Goal: Find specific page/section: Find specific page/section

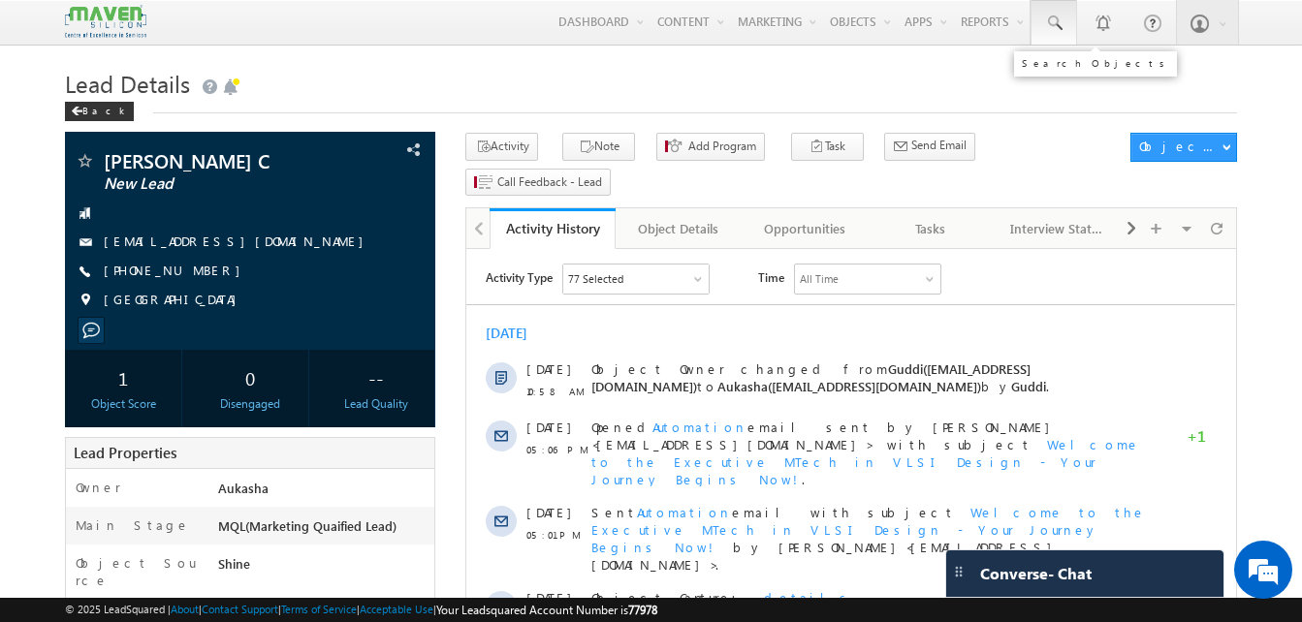
click at [1051, 27] on span at bounding box center [1053, 23] width 19 height 19
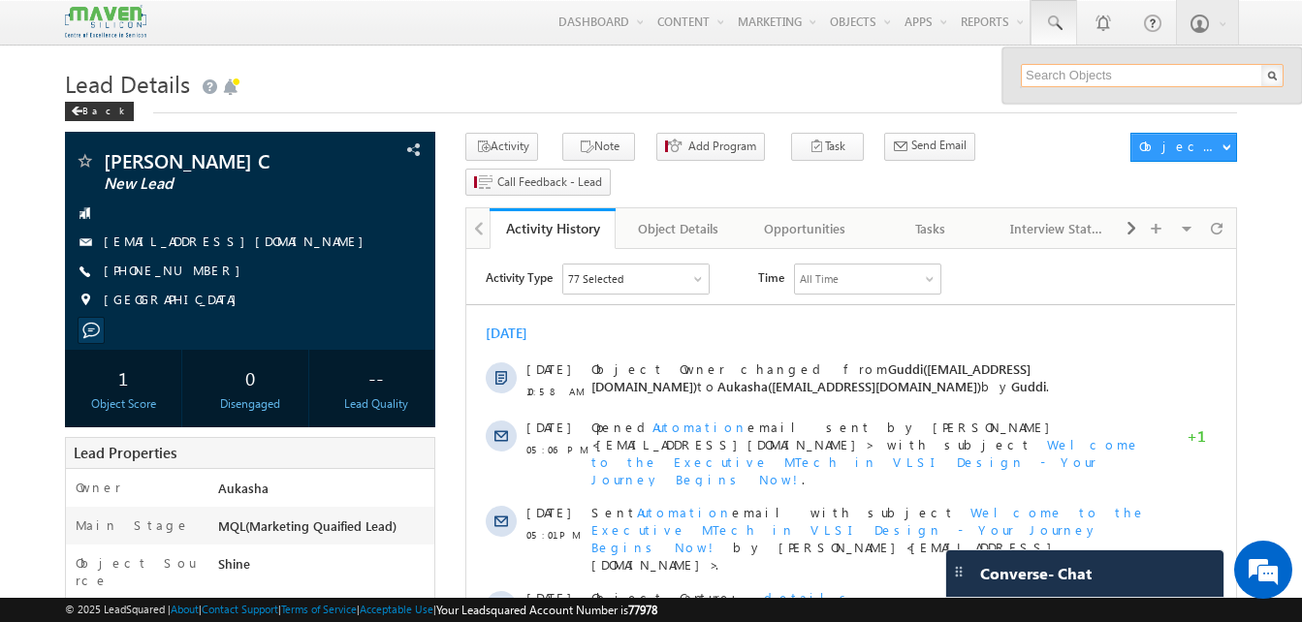
click at [1065, 75] on input "text" at bounding box center [1152, 75] width 263 height 23
paste input "9982362789"
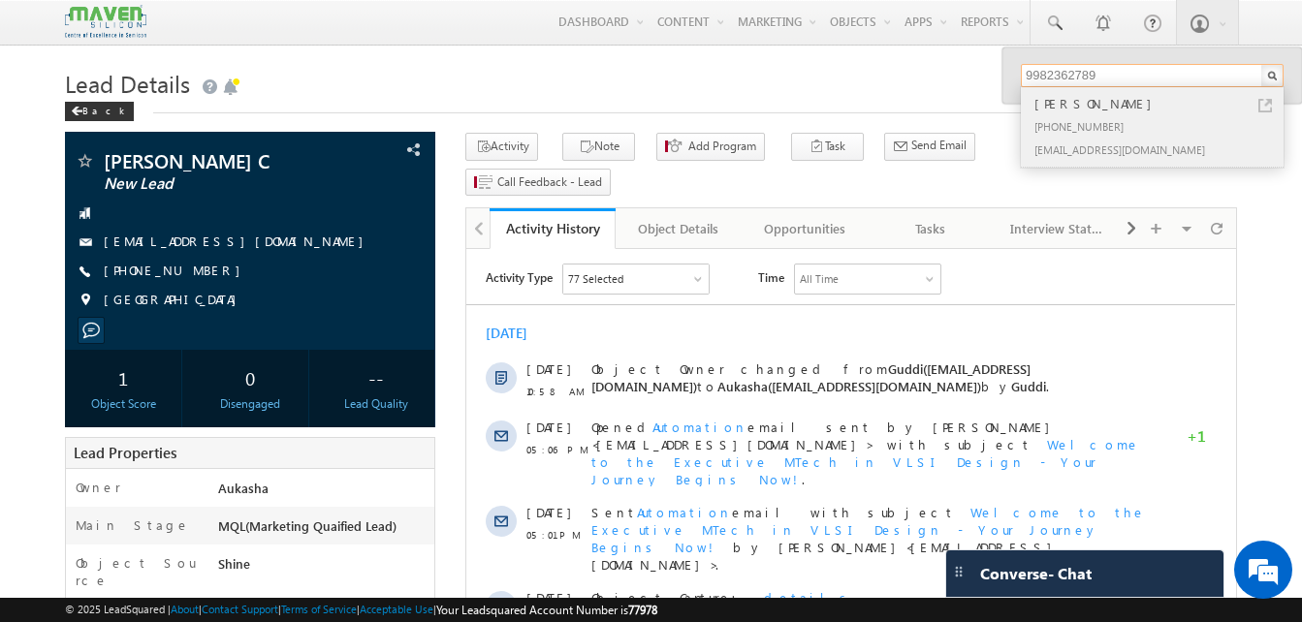
type input "9982362789"
click at [1268, 105] on link at bounding box center [1266, 106] width 14 height 14
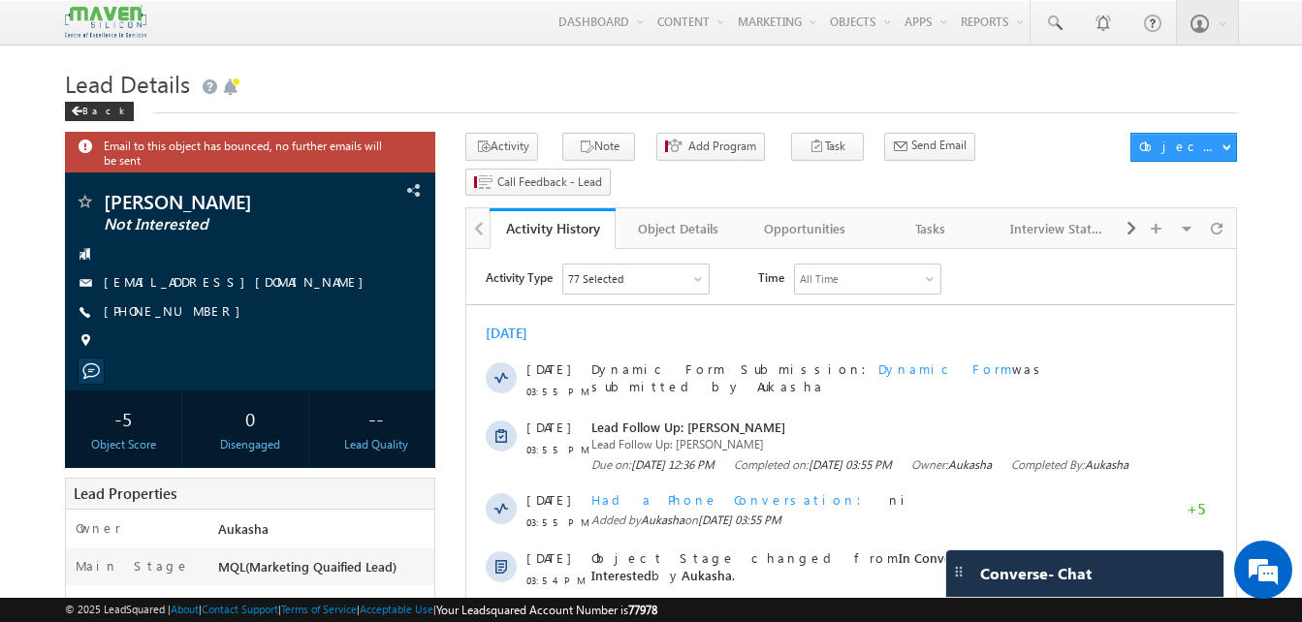
click at [878, 93] on h1 "Lead Details" at bounding box center [651, 82] width 1172 height 38
click at [1062, 38] on link at bounding box center [1054, 22] width 47 height 45
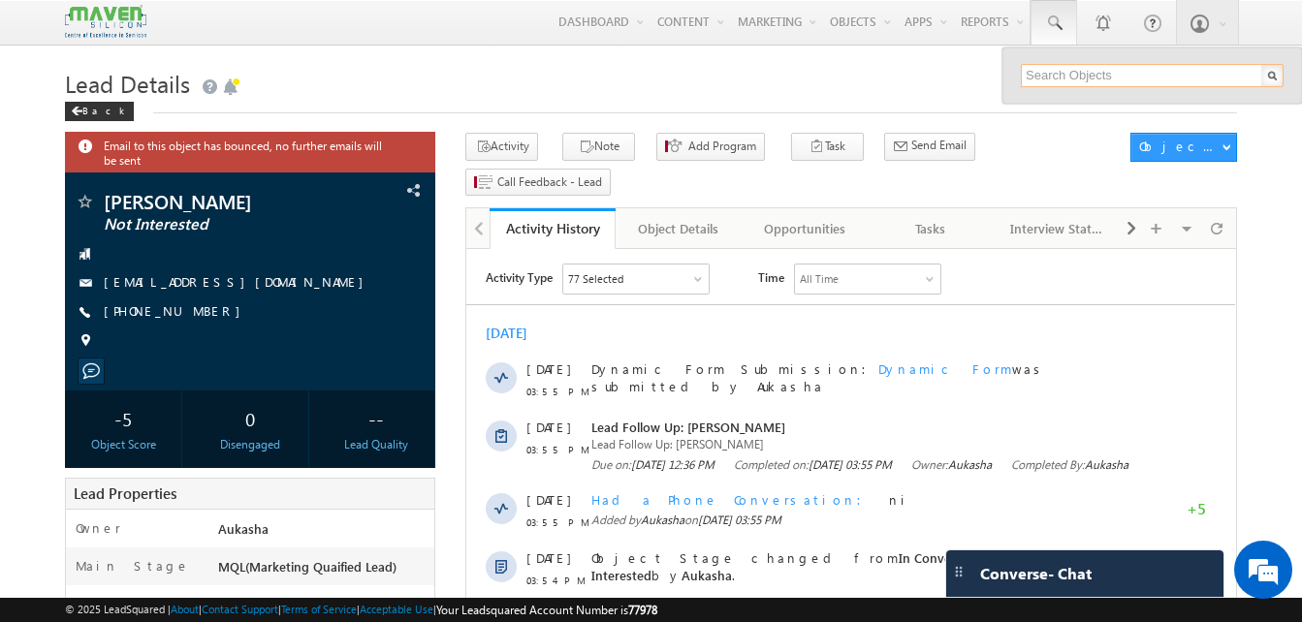
click at [1071, 80] on input "text" at bounding box center [1152, 75] width 263 height 23
paste input "9535207179"
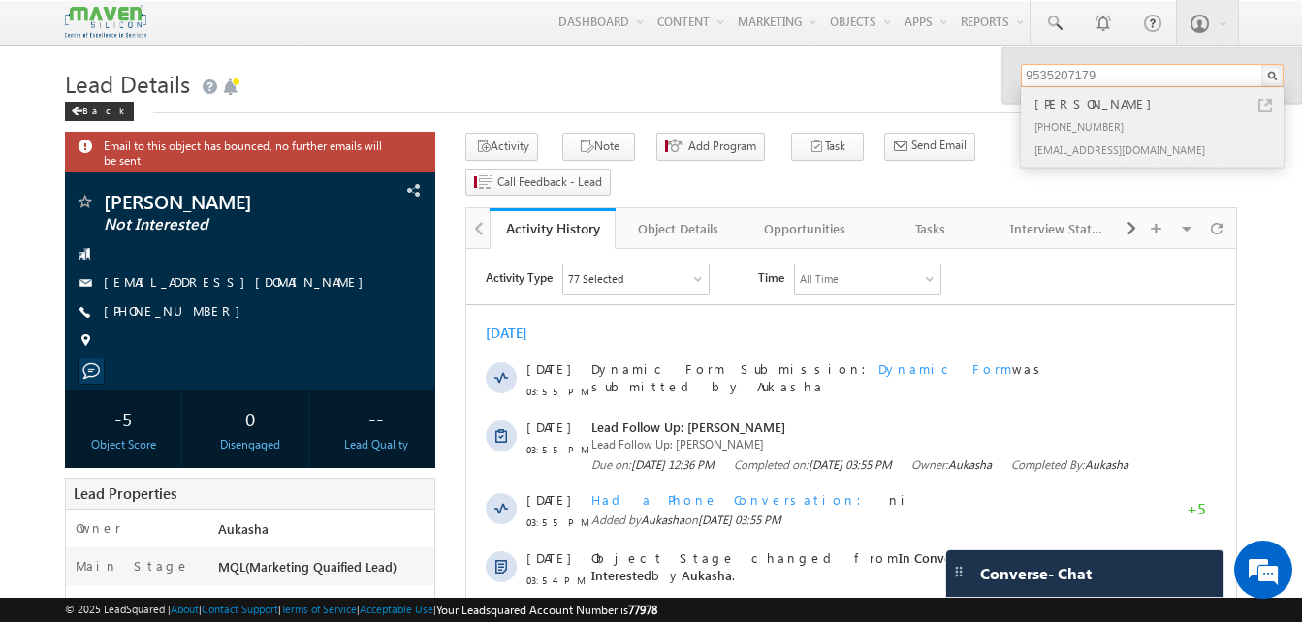
type input "9535207179"
click at [1100, 128] on div "+91-9535207179" at bounding box center [1161, 125] width 260 height 23
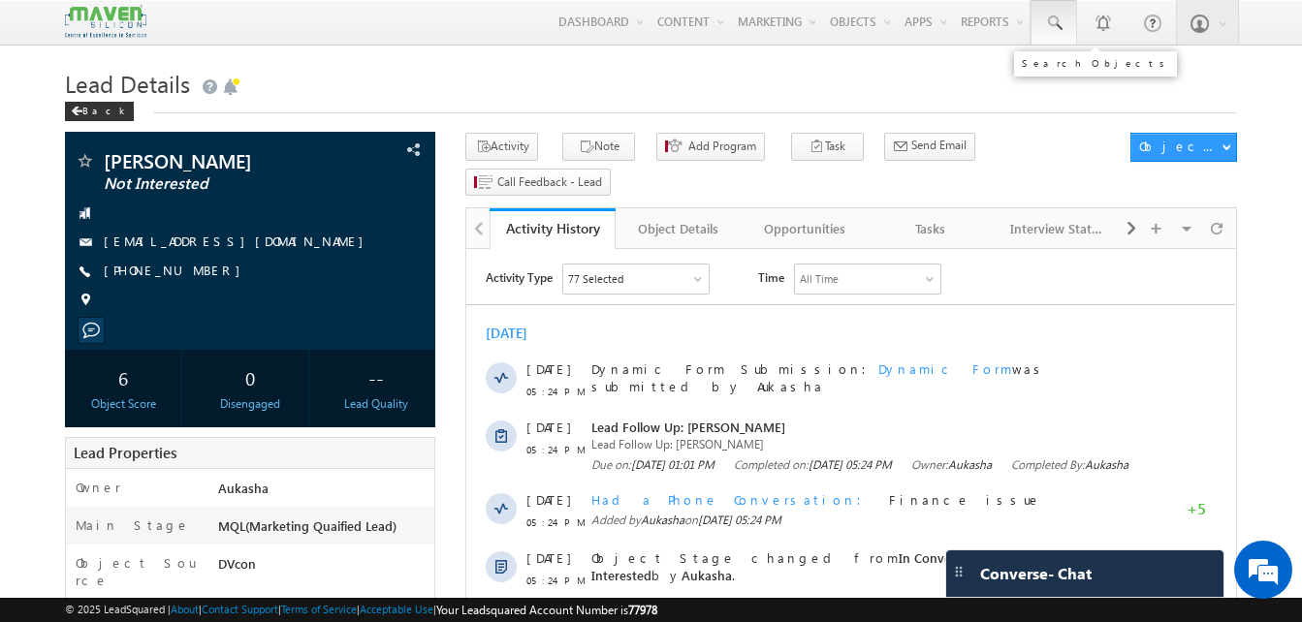
click at [1058, 27] on span at bounding box center [1053, 23] width 19 height 19
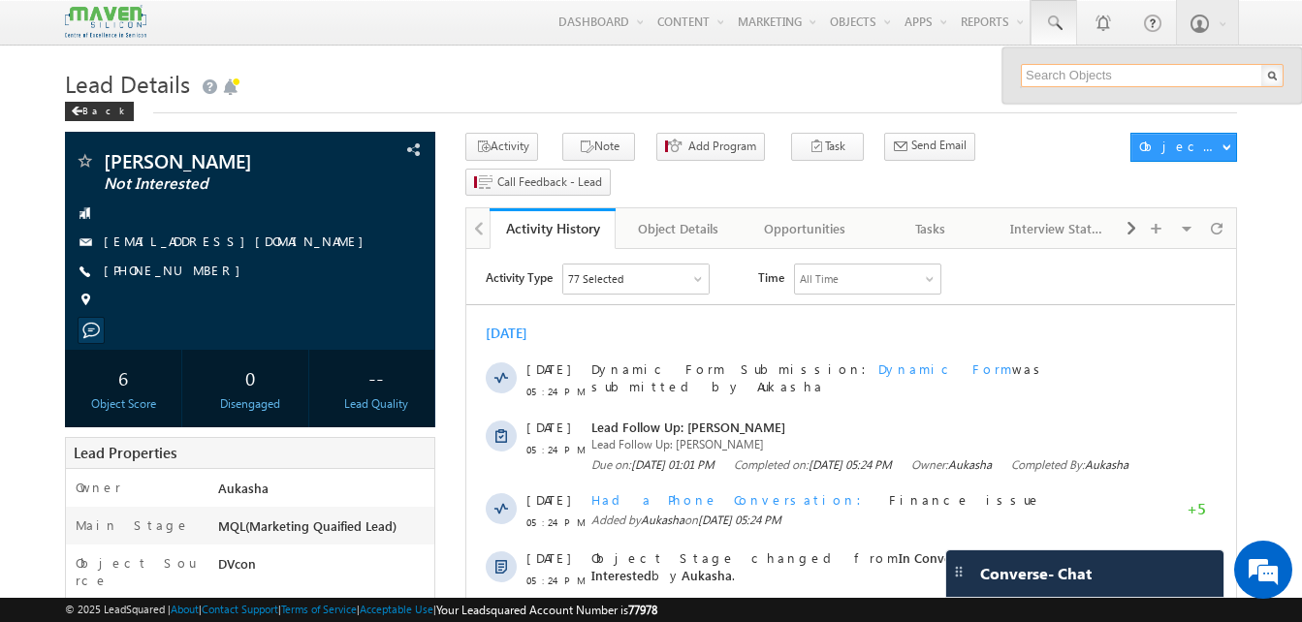
click at [1058, 65] on input "text" at bounding box center [1152, 75] width 263 height 23
paste input "6207633137"
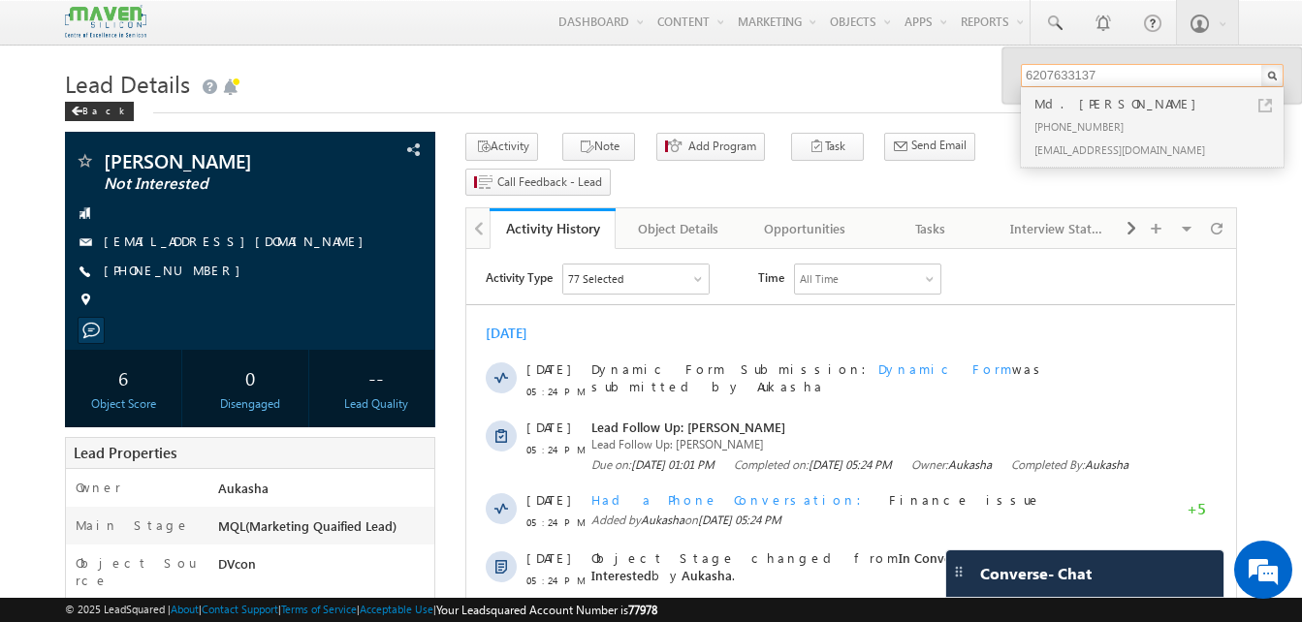
type input "6207633137"
click at [1090, 127] on div "+91-6207633137" at bounding box center [1161, 125] width 260 height 23
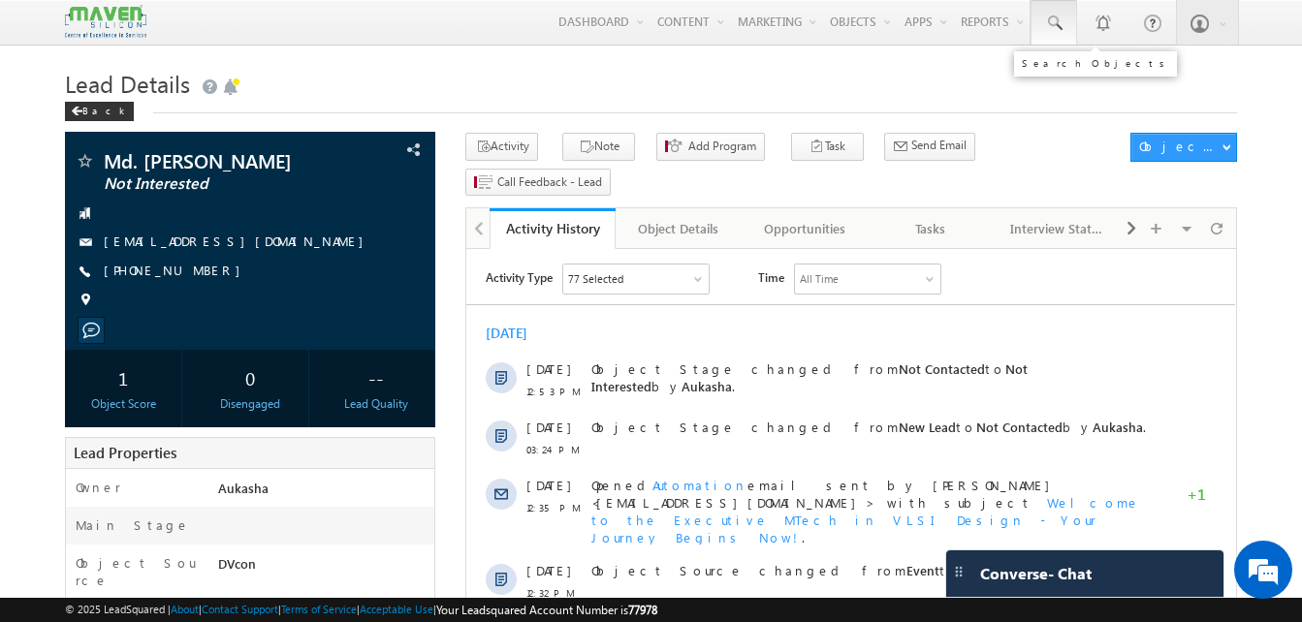
click at [1048, 27] on span at bounding box center [1053, 23] width 19 height 19
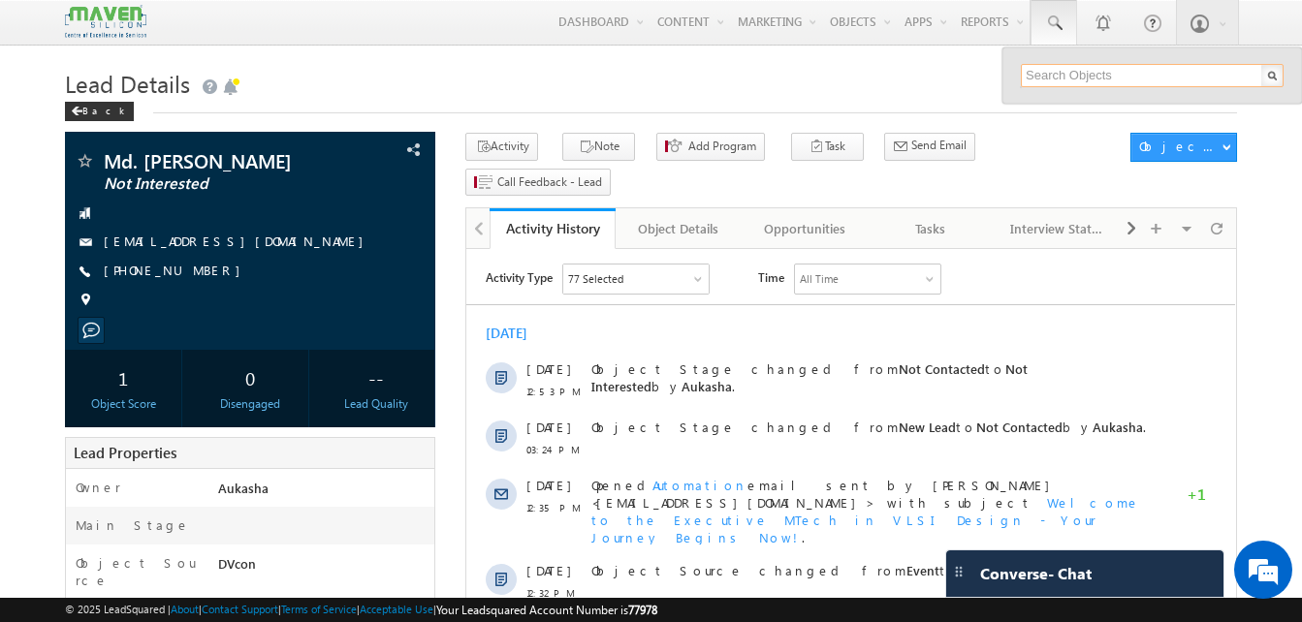
click at [1066, 77] on input "text" at bounding box center [1152, 75] width 263 height 23
paste input "7386674768"
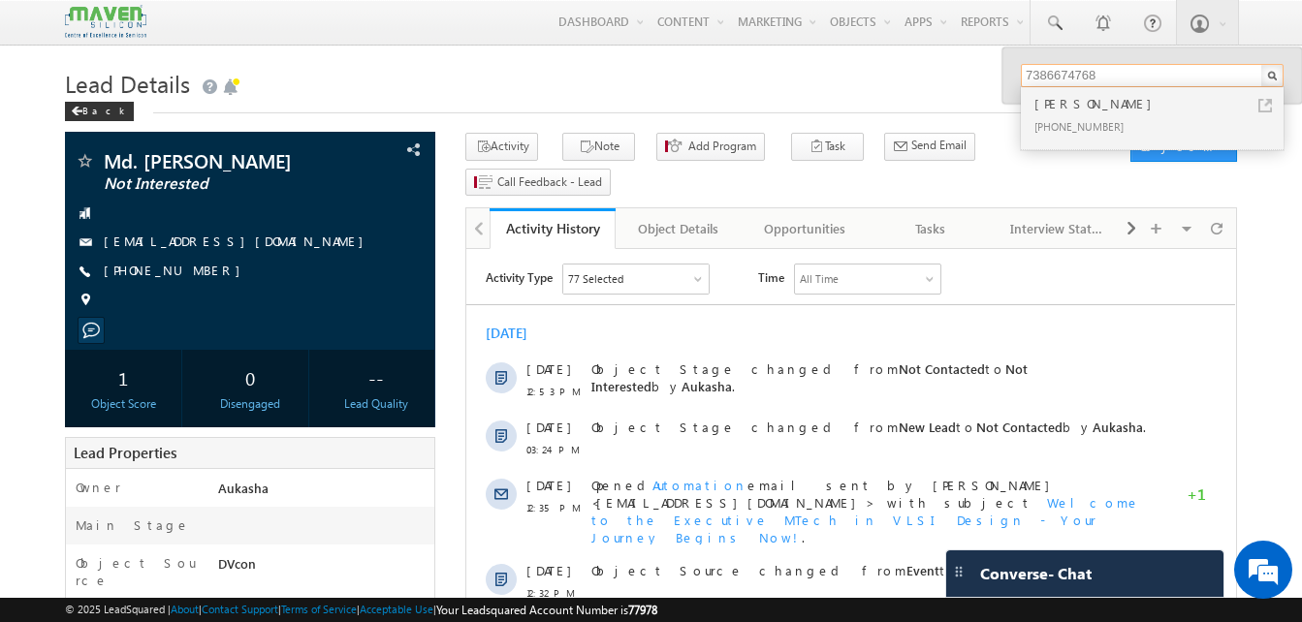
type input "7386674768"
click at [1098, 116] on div "+91-7386674768" at bounding box center [1161, 125] width 260 height 23
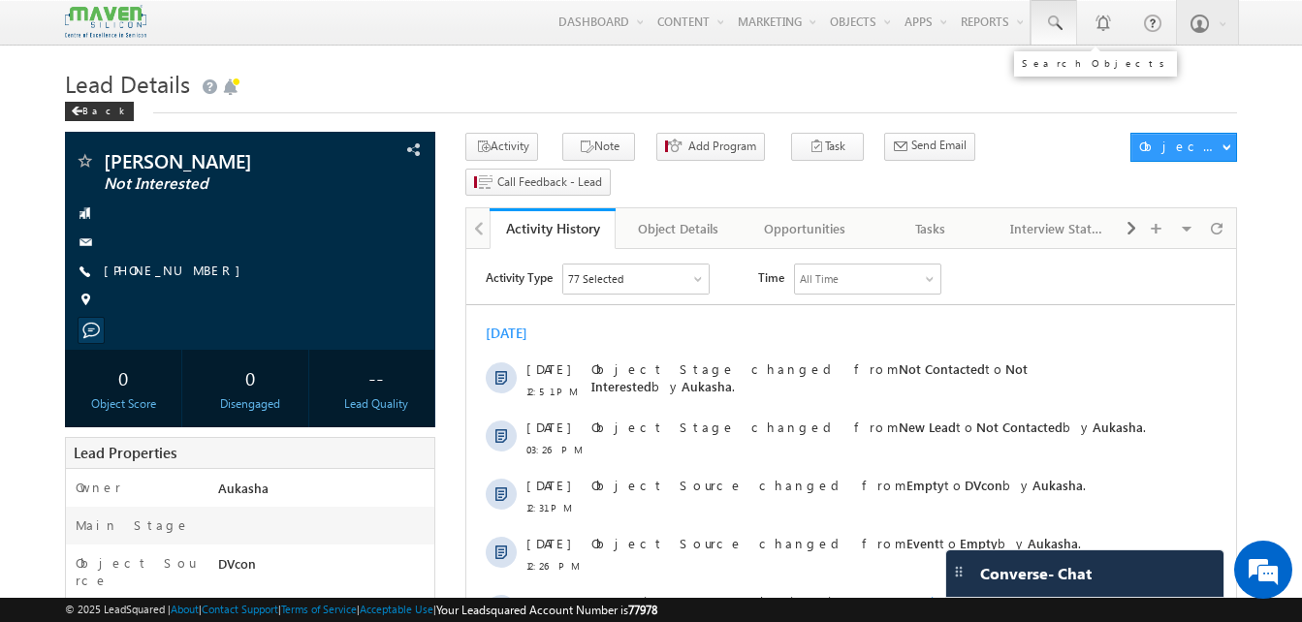
click at [1041, 23] on link at bounding box center [1054, 22] width 47 height 45
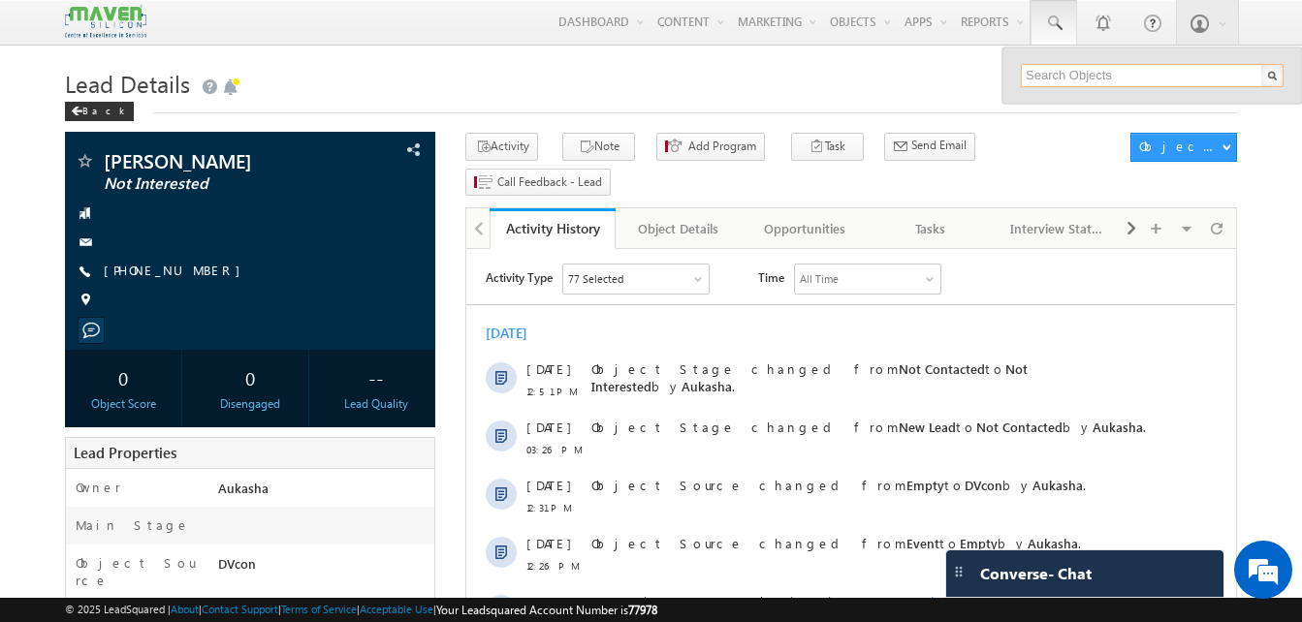
paste input "9611873039"
click at [1050, 76] on input "text" at bounding box center [1152, 75] width 263 height 23
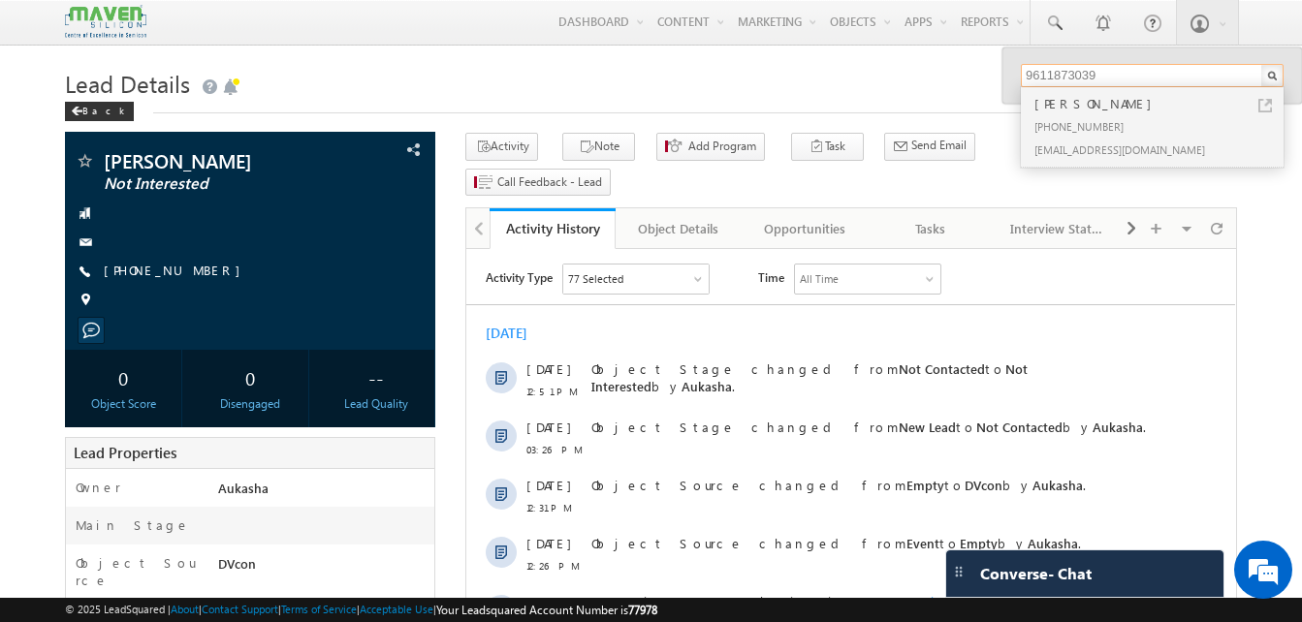
type input "9611873039"
click at [1116, 112] on div "Uday Krishna J" at bounding box center [1161, 103] width 260 height 21
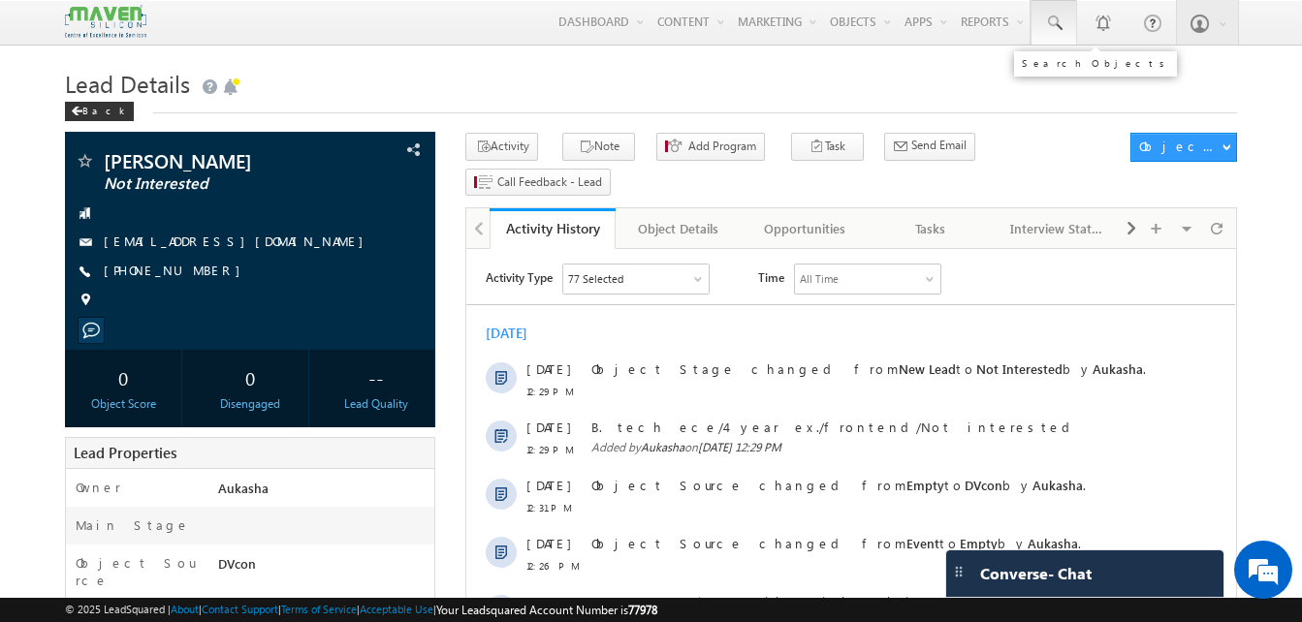
click at [1057, 28] on span at bounding box center [1053, 23] width 19 height 19
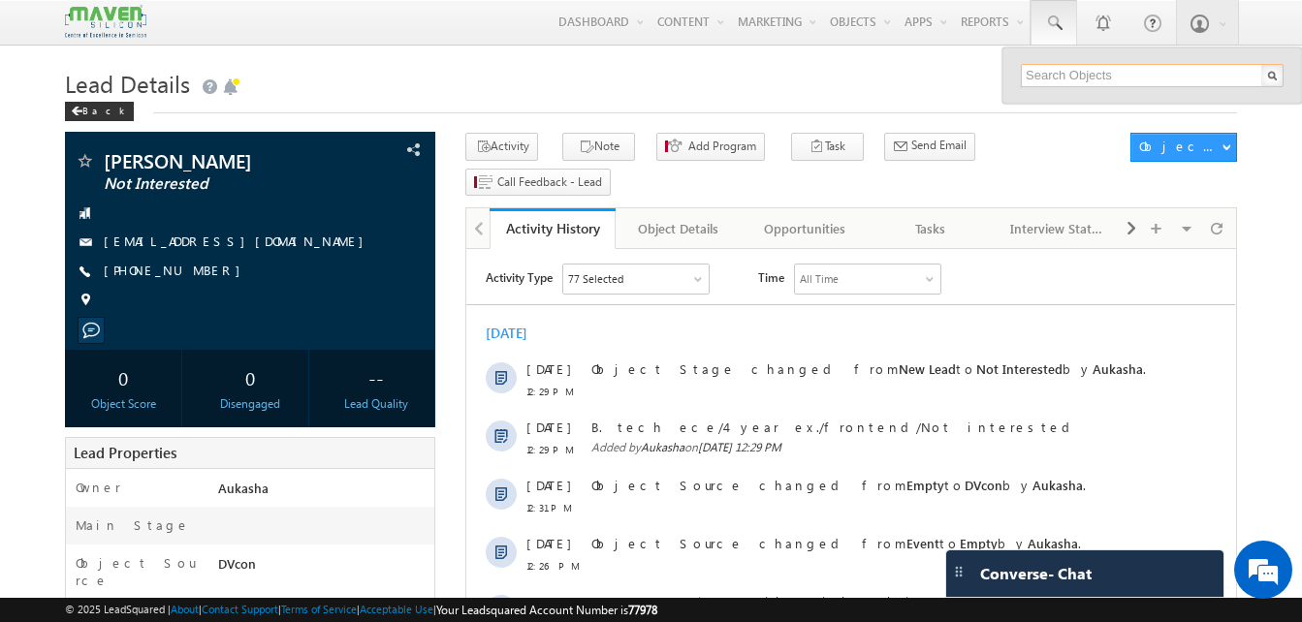
click at [1059, 81] on input "text" at bounding box center [1152, 75] width 263 height 23
paste input "6362284059"
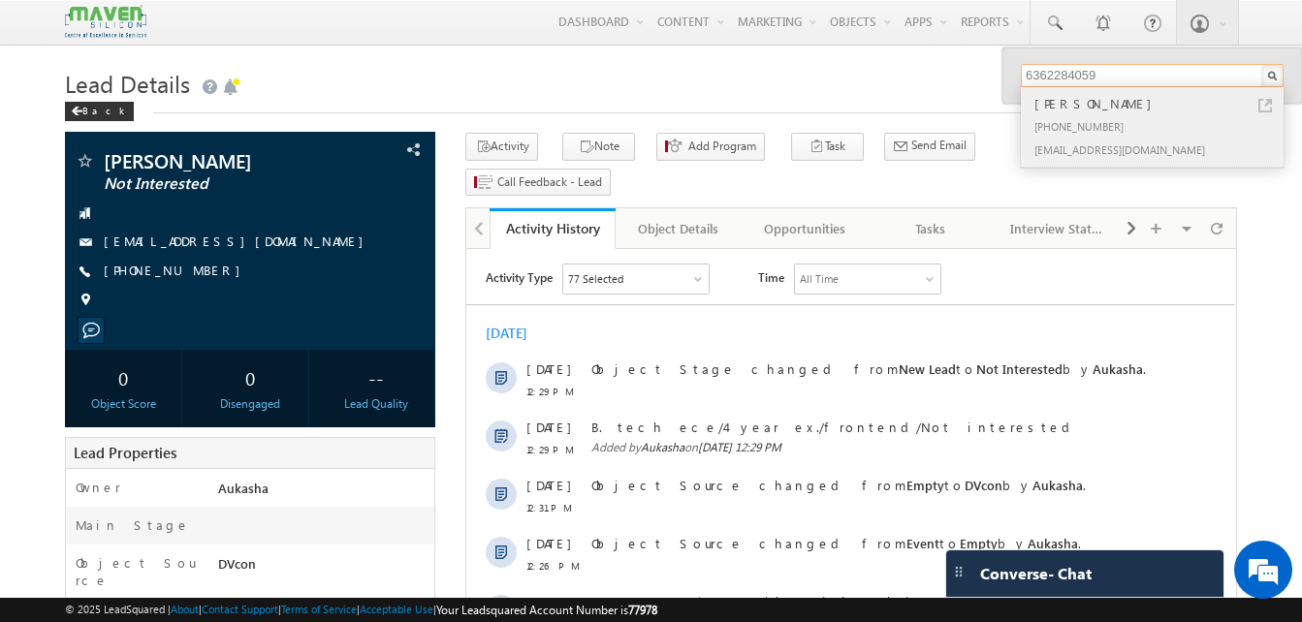
type input "6362284059"
click at [1089, 109] on div "[PERSON_NAME]" at bounding box center [1161, 103] width 260 height 21
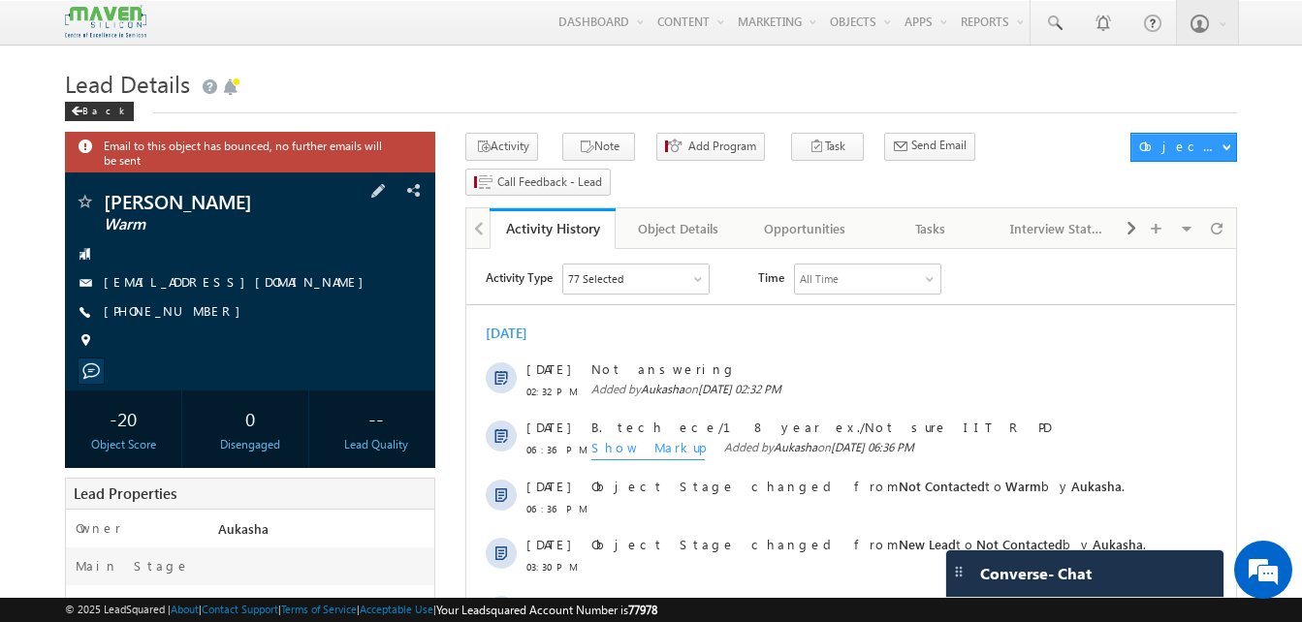
click at [80, 290] on span at bounding box center [84, 282] width 19 height 19
drag, startPoint x: 212, startPoint y: 319, endPoint x: 196, endPoint y: 318, distance: 16.5
click at [196, 318] on div "[PHONE_NUMBER]" at bounding box center [250, 312] width 351 height 19
copy div "[PHONE_NUMBER]"
